Goal: Transaction & Acquisition: Obtain resource

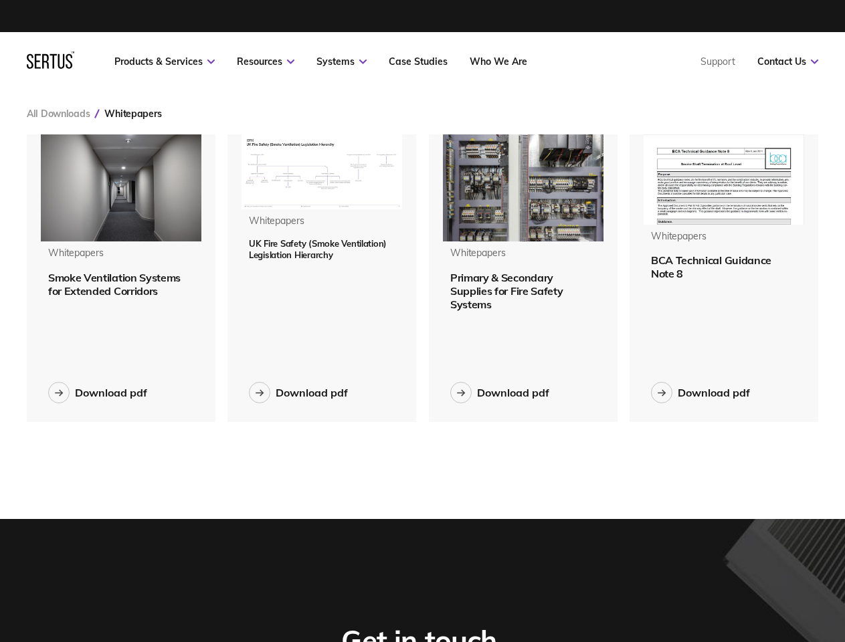
scroll to position [311, 815]
click at [265, 62] on link "Resources" at bounding box center [266, 62] width 58 height 12
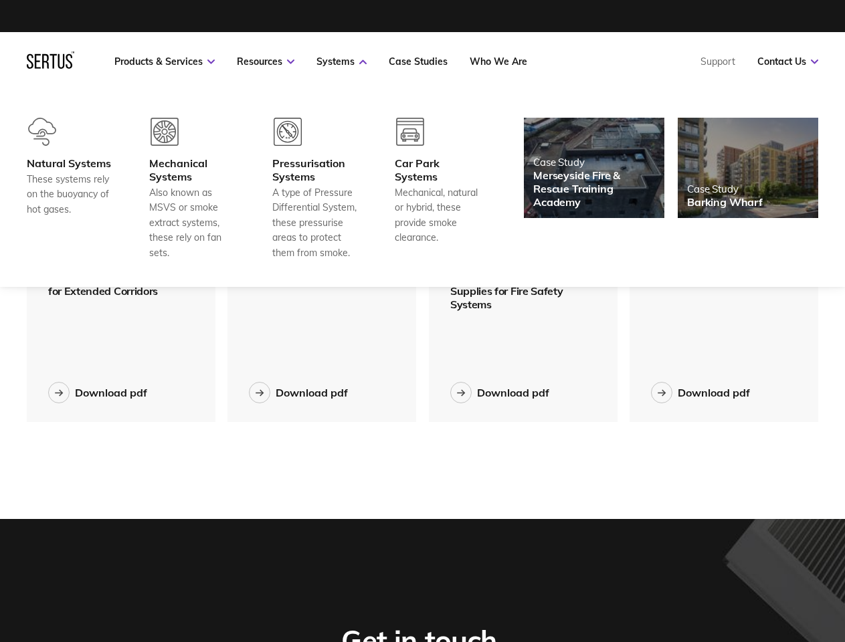
click at [341, 62] on link "Systems" at bounding box center [341, 62] width 50 height 12
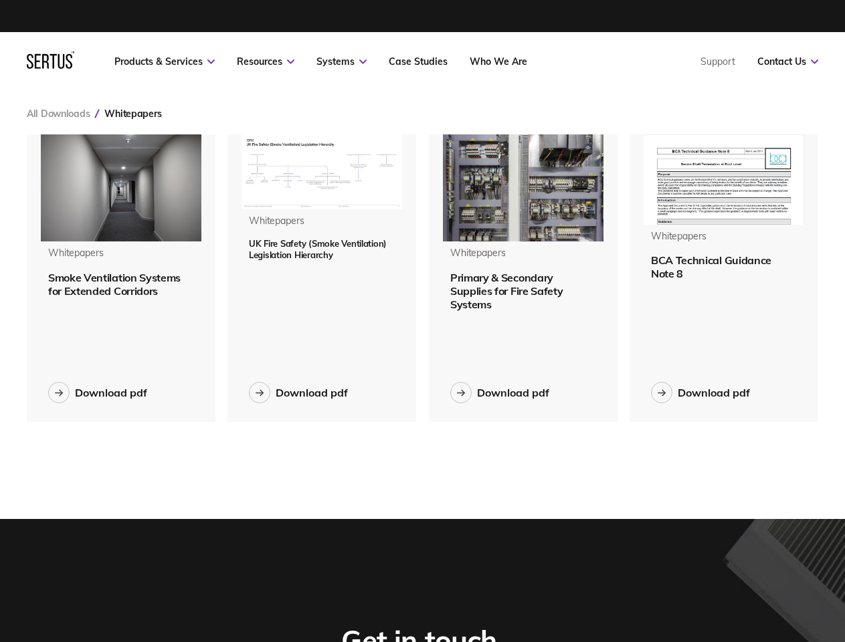
click at [787, 62] on link "Contact Us" at bounding box center [787, 62] width 61 height 12
click at [132, 114] on div "Whitepapers" at bounding box center [132, 114] width 57 height 12
click at [121, 188] on img at bounding box center [121, 187] width 161 height 107
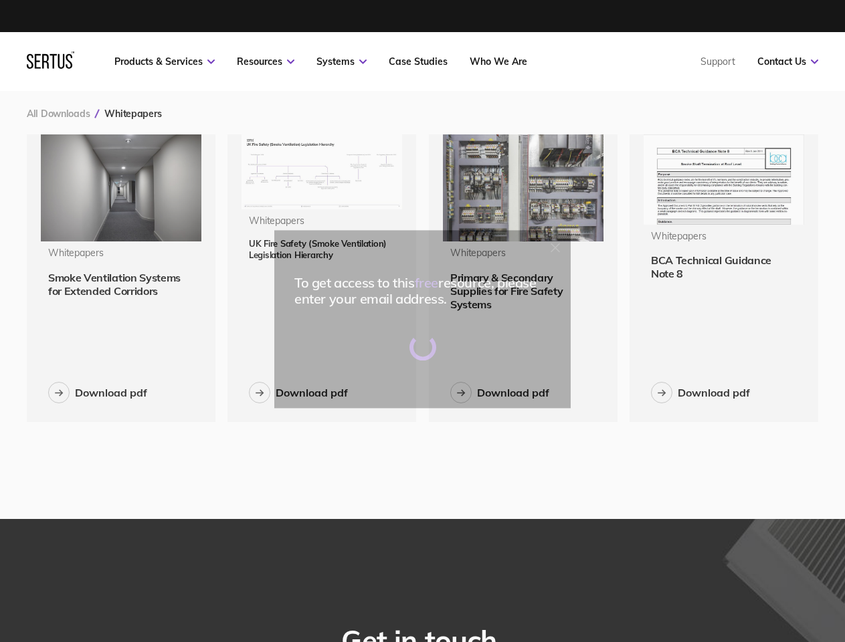
click at [121, 284] on div "To get access to this free resource, please enter your email address." at bounding box center [422, 321] width 845 height 642
click at [98, 393] on div "Download pdf" at bounding box center [111, 392] width 72 height 13
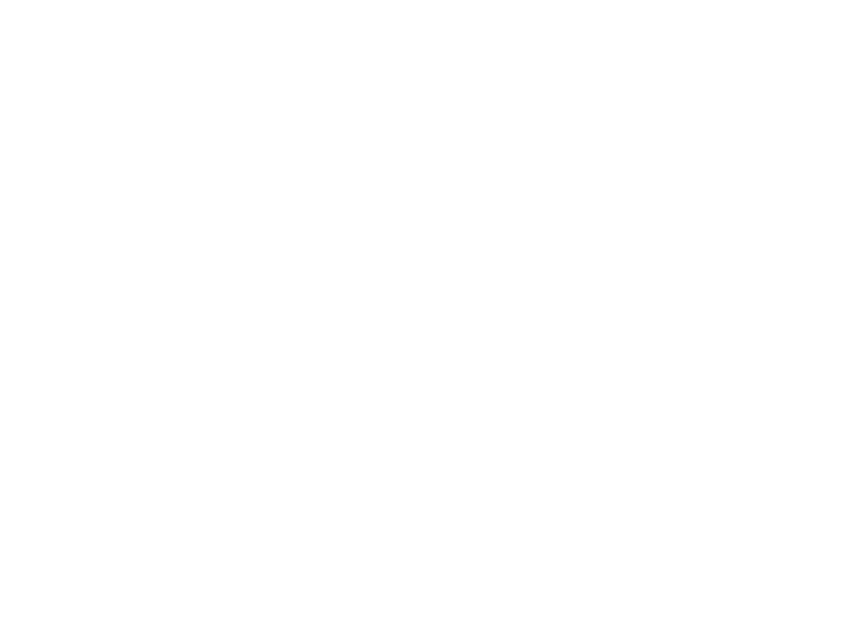
click at [322, 5] on html at bounding box center [428, 2] width 856 height 5
click at [298, 5] on html at bounding box center [428, 2] width 856 height 5
